Goal: Task Accomplishment & Management: Manage account settings

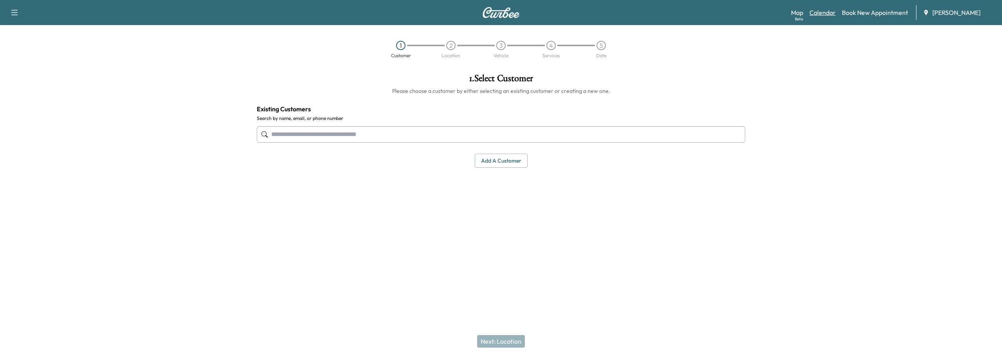
click at [830, 14] on link "Calendar" at bounding box center [823, 12] width 26 height 9
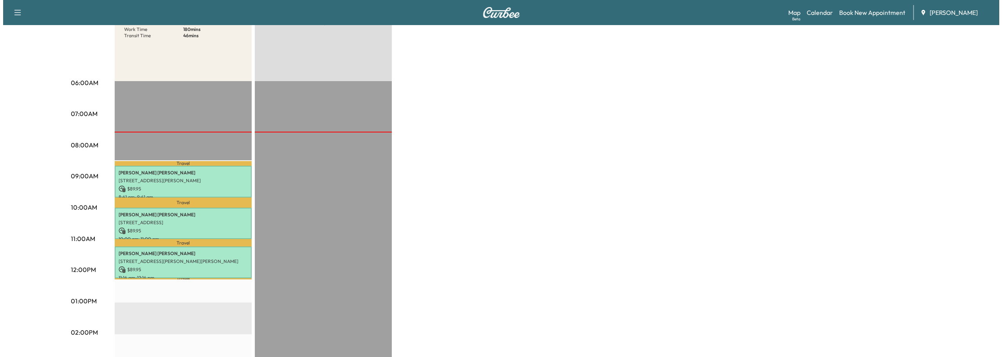
scroll to position [117, 0]
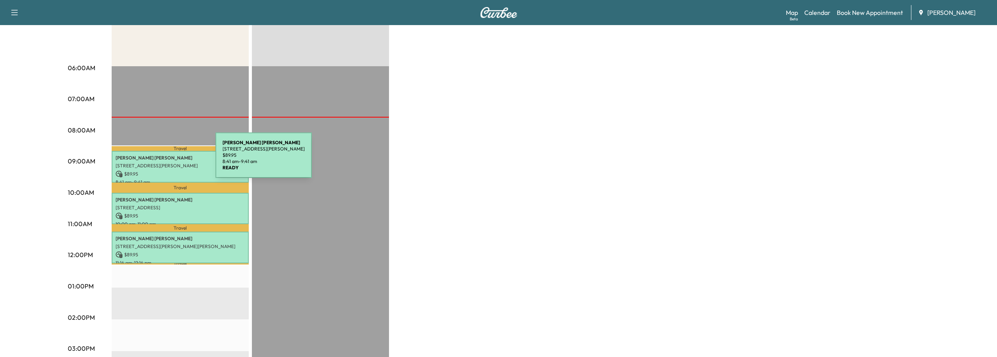
click at [157, 160] on p "[PERSON_NAME] [PERSON_NAME]" at bounding box center [180, 158] width 129 height 6
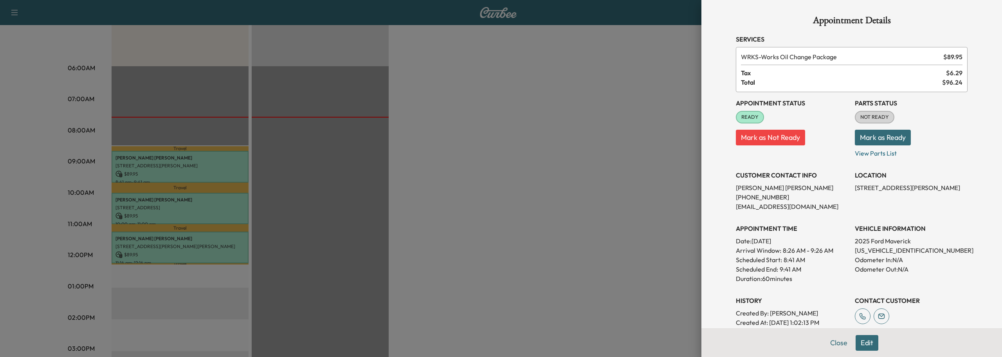
click at [881, 135] on button "Mark as Ready" at bounding box center [883, 138] width 56 height 16
click at [830, 347] on button "Close" at bounding box center [838, 343] width 27 height 16
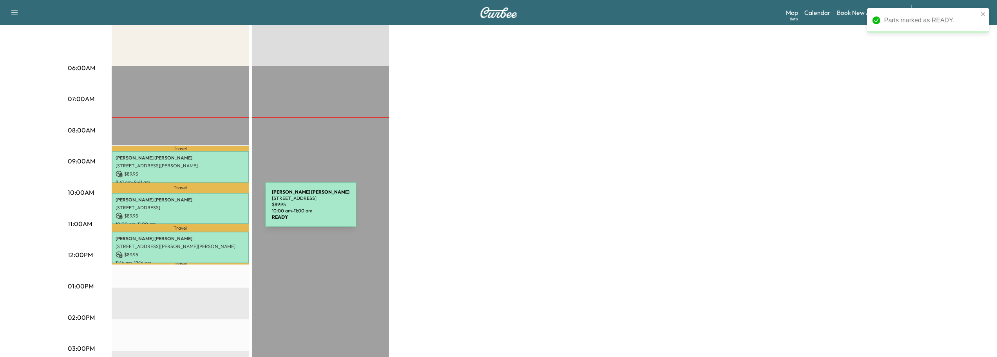
click at [206, 209] on div "[PERSON_NAME] [STREET_ADDRESS] $ 89.95 10:00 am - 11:00 am" at bounding box center [180, 209] width 137 height 32
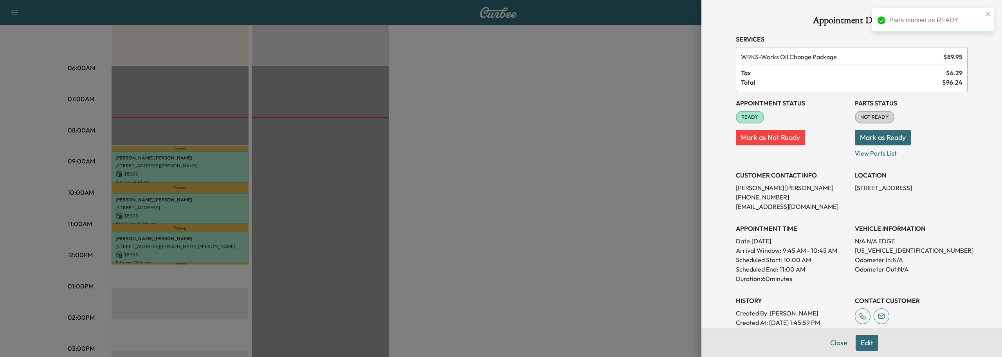
click at [876, 134] on button "Mark as Ready" at bounding box center [883, 138] width 56 height 16
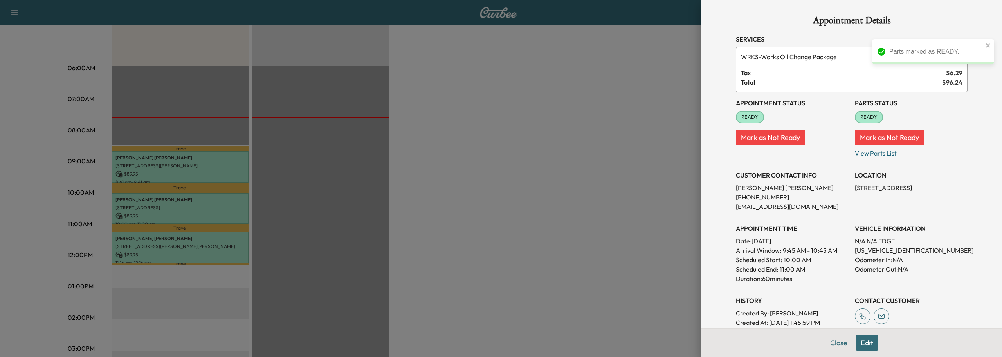
click at [831, 344] on button "Close" at bounding box center [838, 343] width 27 height 16
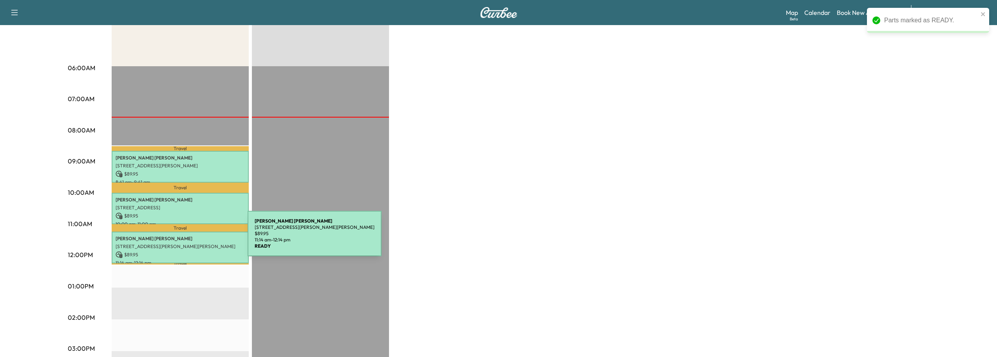
click at [189, 238] on p "[PERSON_NAME] [PERSON_NAME]" at bounding box center [180, 238] width 129 height 6
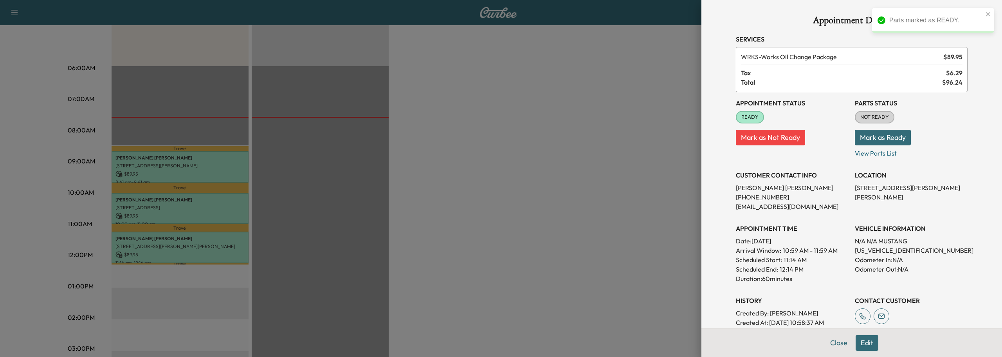
click at [895, 138] on button "Mark as Ready" at bounding box center [883, 138] width 56 height 16
click at [826, 343] on button "Close" at bounding box center [838, 343] width 27 height 16
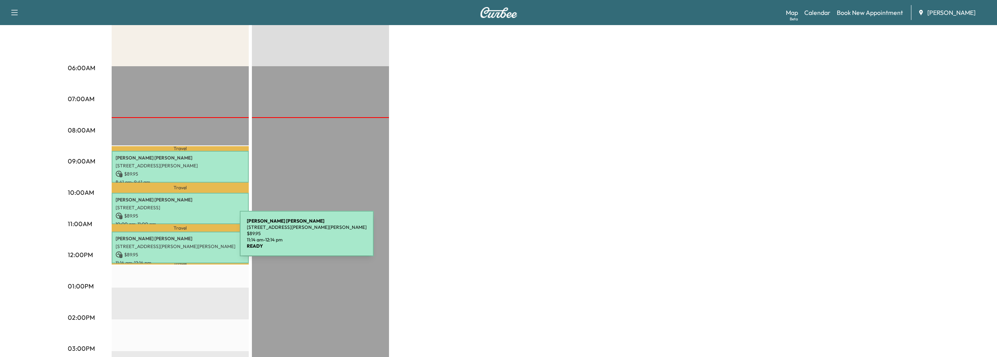
click at [181, 238] on p "[PERSON_NAME] [PERSON_NAME]" at bounding box center [180, 238] width 129 height 6
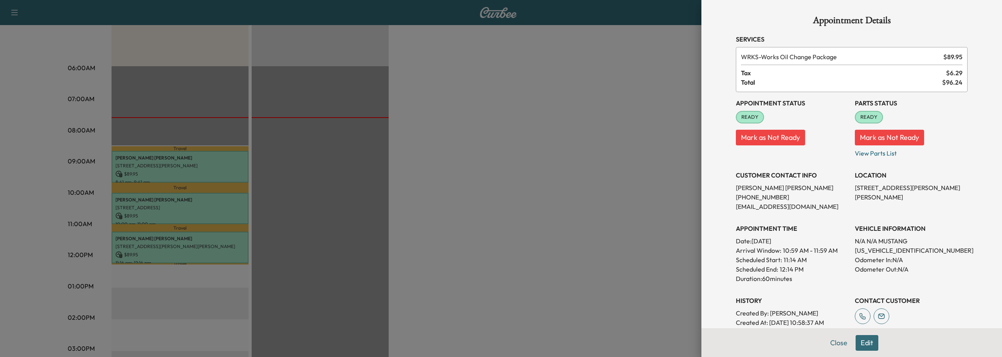
click at [515, 186] on div at bounding box center [501, 178] width 1002 height 357
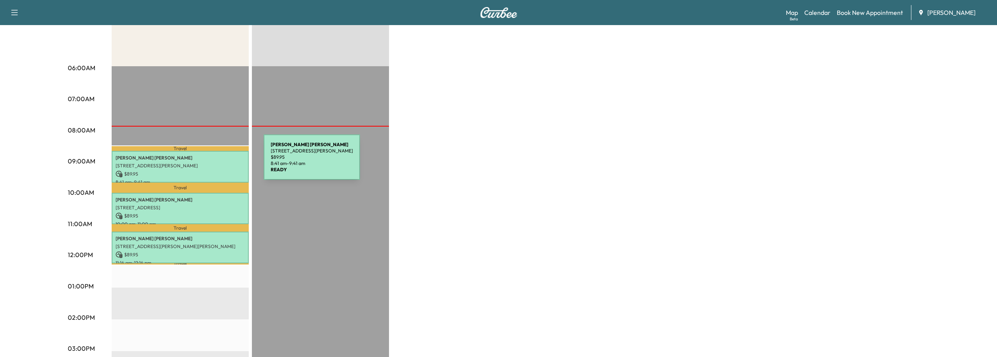
click at [205, 163] on p "[STREET_ADDRESS][PERSON_NAME]" at bounding box center [180, 166] width 129 height 6
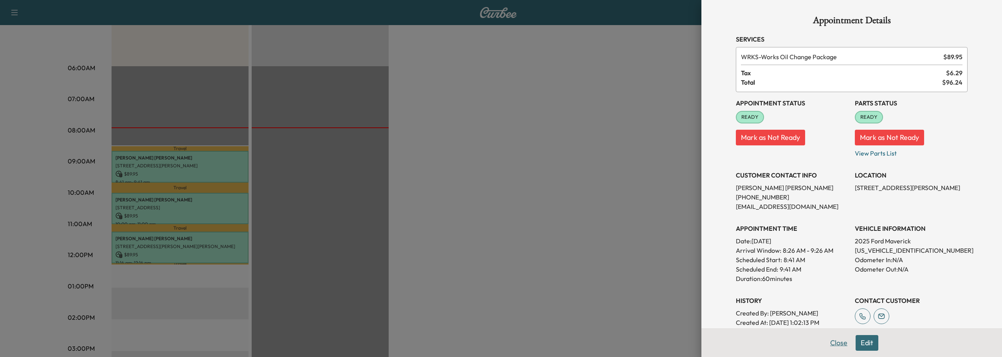
click at [825, 343] on button "Close" at bounding box center [838, 343] width 27 height 16
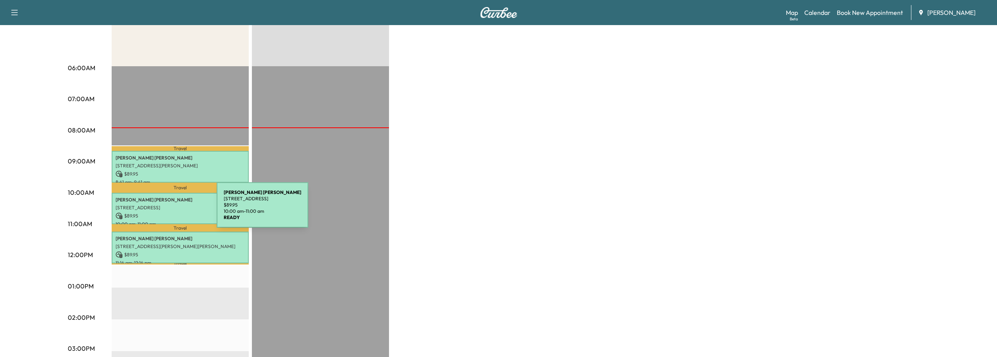
click at [158, 209] on div "[PERSON_NAME] [STREET_ADDRESS] $ 89.95 10:00 am - 11:00 am" at bounding box center [180, 209] width 137 height 32
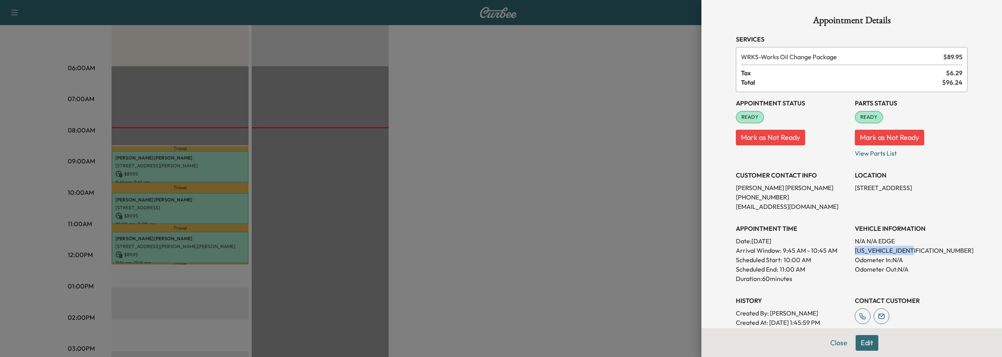
drag, startPoint x: 852, startPoint y: 250, endPoint x: 921, endPoint y: 251, distance: 68.5
click at [921, 251] on p "[US_VEHICLE_IDENTIFICATION_NUMBER]" at bounding box center [911, 250] width 113 height 9
copy p "[US_VEHICLE_IDENTIFICATION_NUMBER]"
click at [184, 244] on div at bounding box center [501, 178] width 1002 height 357
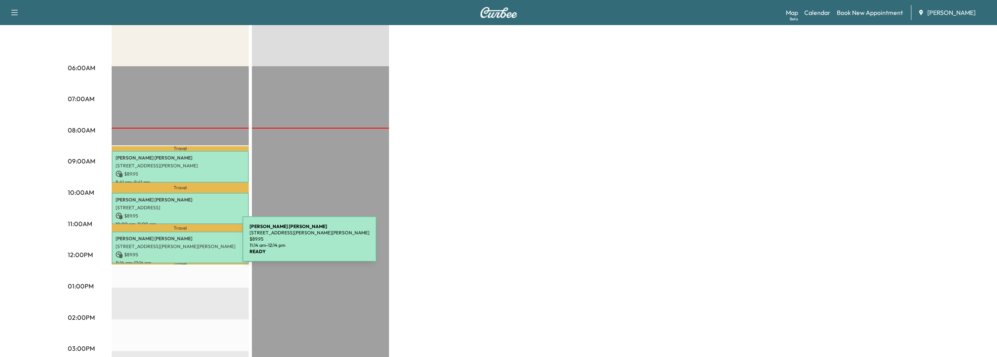
click at [184, 244] on p "[STREET_ADDRESS][PERSON_NAME][PERSON_NAME]" at bounding box center [180, 246] width 129 height 6
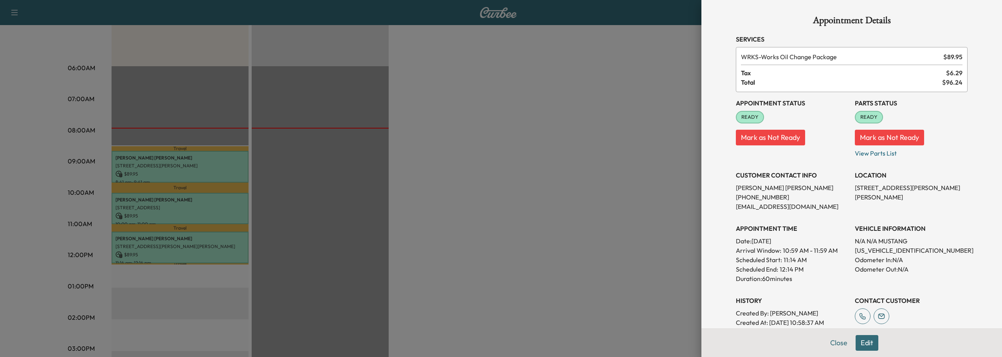
click at [184, 244] on div at bounding box center [501, 178] width 1002 height 357
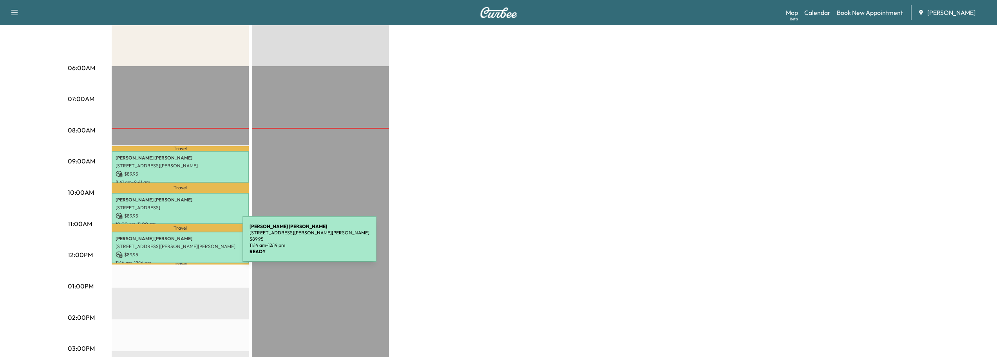
click at [184, 244] on p "[STREET_ADDRESS][PERSON_NAME][PERSON_NAME]" at bounding box center [180, 246] width 129 height 6
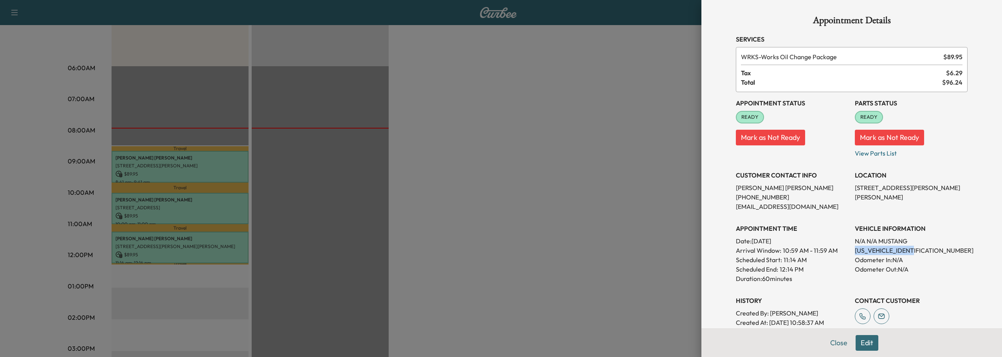
drag, startPoint x: 850, startPoint y: 250, endPoint x: 914, endPoint y: 251, distance: 64.2
click at [914, 251] on p "[US_VEHICLE_IDENTIFICATION_NUMBER]" at bounding box center [911, 250] width 113 height 9
copy p "[US_VEHICLE_IDENTIFICATION_NUMBER]"
